Goal: Find contact information: Find contact information

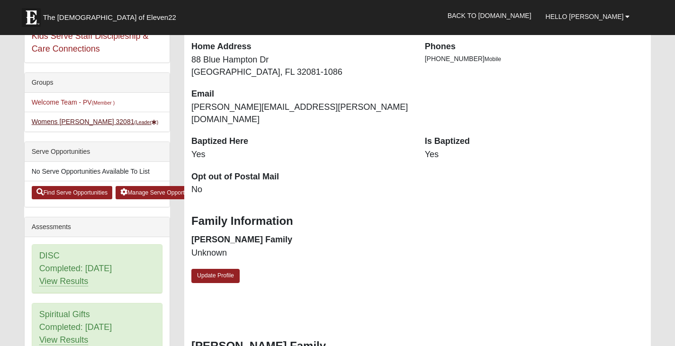
scroll to position [190, 0]
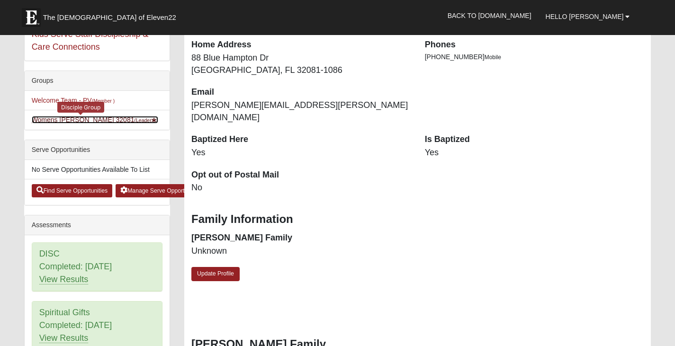
click at [71, 119] on link "Womens [PERSON_NAME] 32081 (Leader )" at bounding box center [95, 120] width 127 height 8
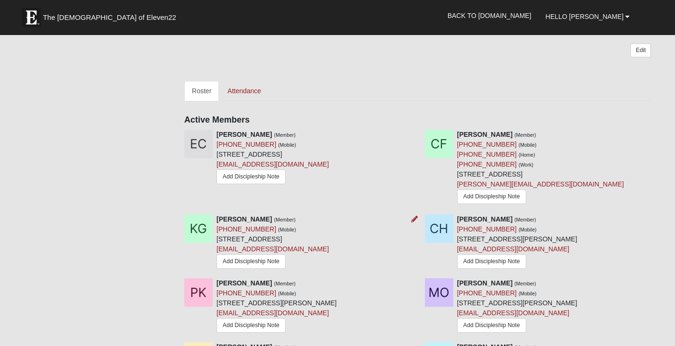
scroll to position [426, 0]
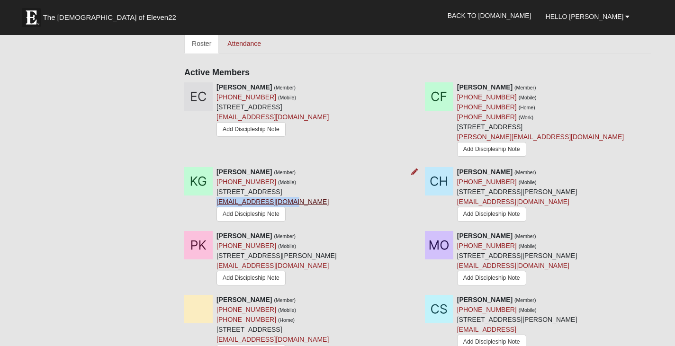
drag, startPoint x: 287, startPoint y: 192, endPoint x: 217, endPoint y: 189, distance: 69.7
click at [217, 189] on div "[PERSON_NAME] (Member) [PHONE_NUMBER] (Mobile) [STREET_ADDRESS] [EMAIL_ADDRESS]…" at bounding box center [273, 195] width 112 height 57
copy link "[EMAIL_ADDRESS][DOMAIN_NAME]"
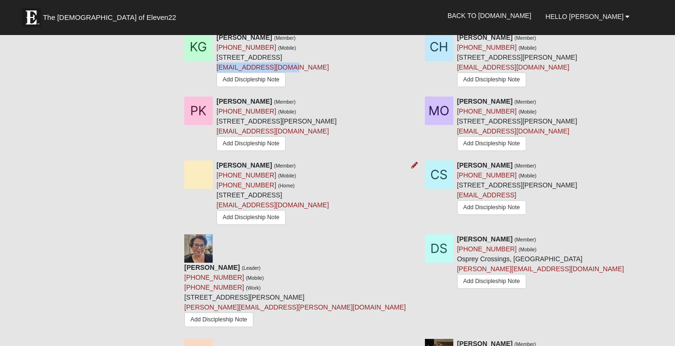
scroll to position [569, 0]
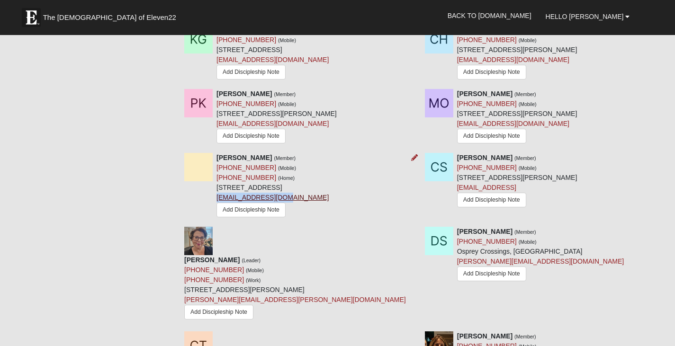
drag, startPoint x: 290, startPoint y: 189, endPoint x: 217, endPoint y: 191, distance: 73.0
click at [217, 191] on div "[PERSON_NAME] (Member) [PHONE_NUMBER] (Mobile) [PHONE_NUMBER] (Home) [STREET_AD…" at bounding box center [273, 186] width 112 height 67
copy link "[EMAIL_ADDRESS][DOMAIN_NAME]"
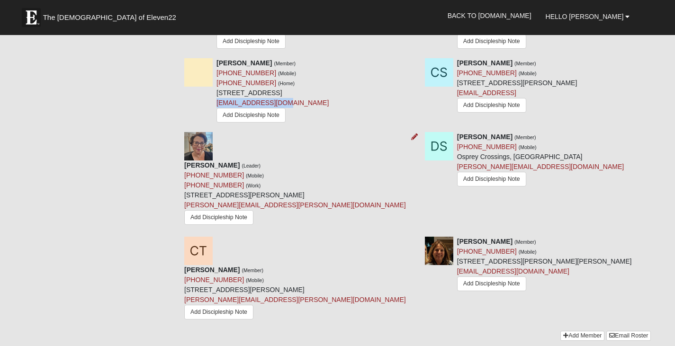
scroll to position [616, 0]
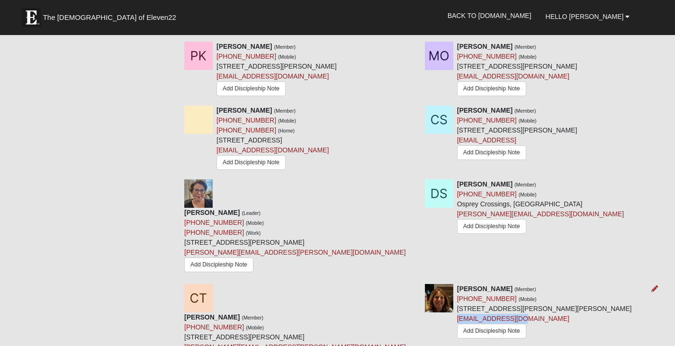
drag, startPoint x: 527, startPoint y: 280, endPoint x: 458, endPoint y: 283, distance: 68.8
click at [458, 284] on div "[PERSON_NAME] (Member) [PHONE_NUMBER] (Mobile) [STREET_ADDRESS][PERSON_NAME][PE…" at bounding box center [544, 313] width 175 height 58
copy link "[EMAIL_ADDRESS][DOMAIN_NAME]"
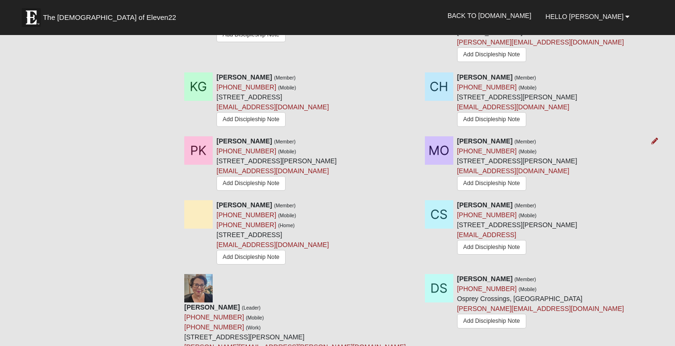
scroll to position [474, 0]
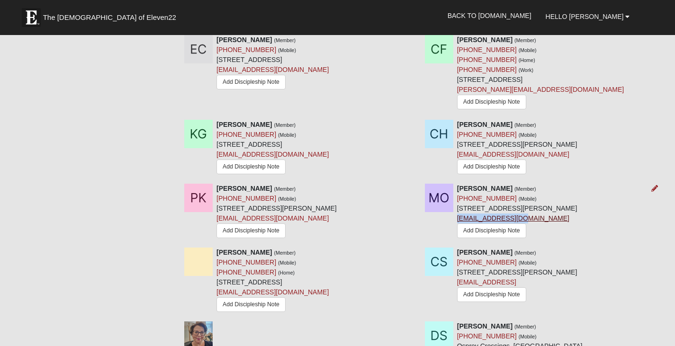
drag, startPoint x: 524, startPoint y: 209, endPoint x: 457, endPoint y: 207, distance: 66.4
click at [457, 207] on div "[PERSON_NAME] (Member) [PHONE_NUMBER] (Mobile) [STREET_ADDRESS][PERSON_NAME] [E…" at bounding box center [517, 212] width 120 height 57
copy link "[EMAIL_ADDRESS][DOMAIN_NAME]"
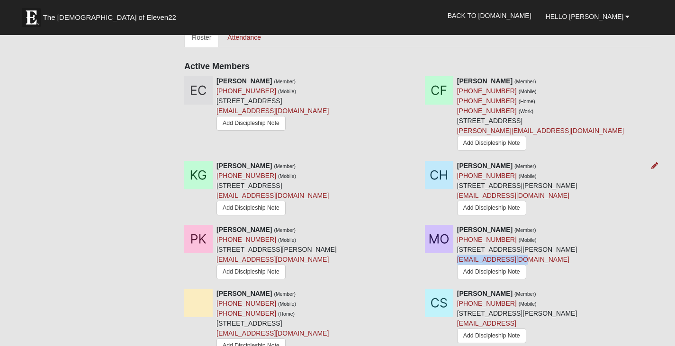
scroll to position [426, 0]
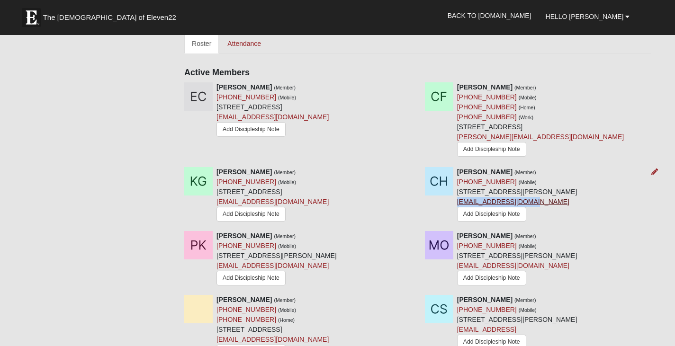
drag, startPoint x: 524, startPoint y: 192, endPoint x: 458, endPoint y: 192, distance: 65.9
click at [458, 192] on div "[PERSON_NAME] (Member) [PHONE_NUMBER] (Mobile) [STREET_ADDRESS][PERSON_NAME] [E…" at bounding box center [517, 195] width 120 height 57
copy link "[EMAIL_ADDRESS][DOMAIN_NAME]"
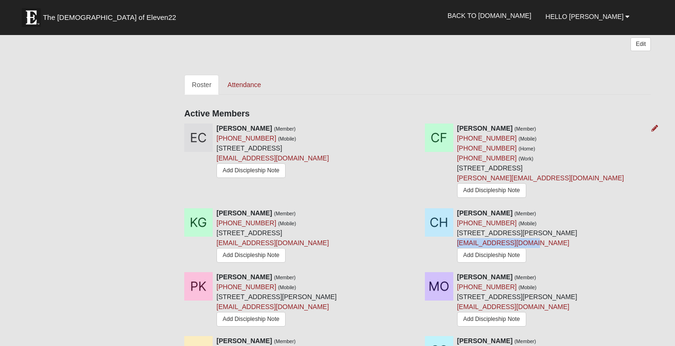
scroll to position [379, 0]
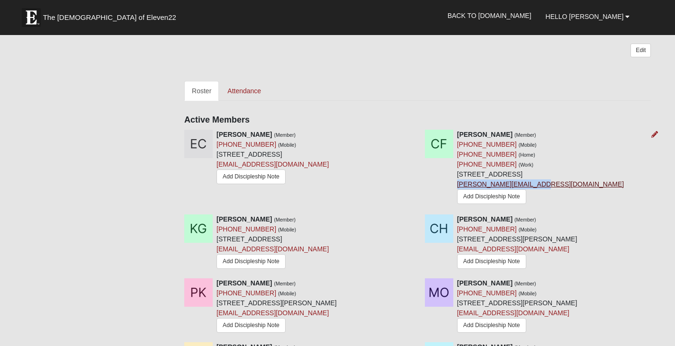
drag, startPoint x: 537, startPoint y: 176, endPoint x: 457, endPoint y: 176, distance: 80.1
click at [457, 176] on div "[PERSON_NAME] (Member) [PHONE_NUMBER] (Mobile) [PHONE_NUMBER] (Home) [PHONE_NUM…" at bounding box center [540, 169] width 167 height 78
copy link "[PERSON_NAME][EMAIL_ADDRESS][DOMAIN_NAME]"
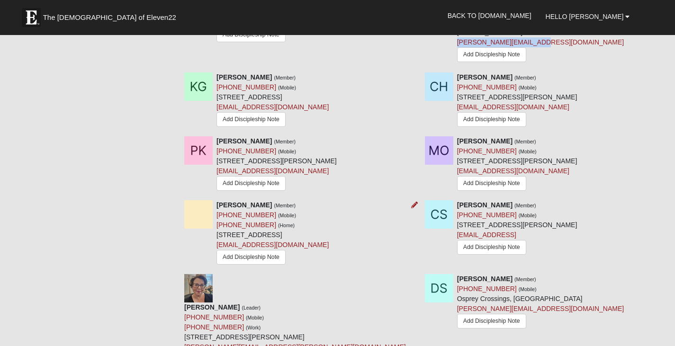
scroll to position [426, 0]
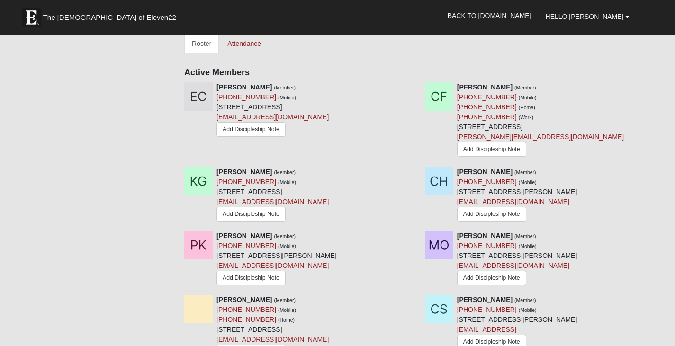
click at [120, 105] on div "Groups Welcome Team - PV (Member ) Womens [PERSON_NAME] 32081 (Leader ) Group S…" at bounding box center [338, 100] width 642 height 974
